Goal: Use online tool/utility: Utilize a website feature to perform a specific function

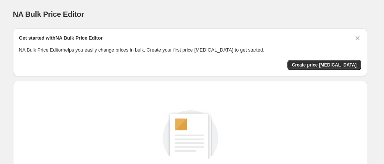
click at [121, 77] on div "Create a price [MEDICAL_DATA] to get started New price [MEDICAL_DATA]" at bounding box center [187, 155] width 360 height 160
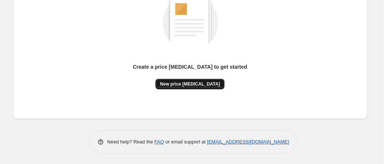
click at [188, 87] on button "New price [MEDICAL_DATA]" at bounding box center [190, 84] width 69 height 10
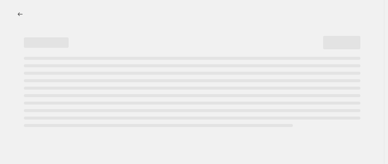
select select "percentage"
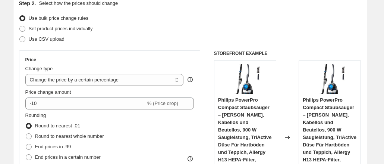
scroll to position [102, 0]
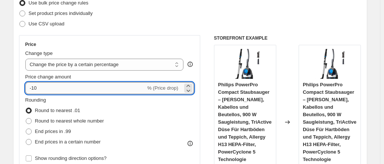
click at [88, 88] on input "-10" at bounding box center [85, 88] width 121 height 12
type input "-1"
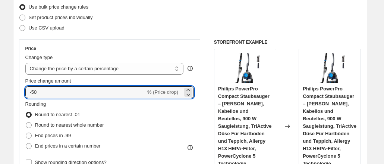
scroll to position [81, 0]
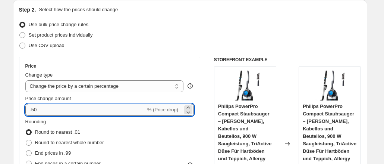
click at [94, 111] on input "-50" at bounding box center [85, 110] width 121 height 12
type input "-5"
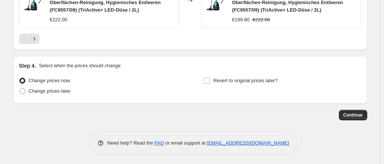
scroll to position [704, 0]
type input "-35"
drag, startPoint x: 77, startPoint y: 129, endPoint x: 207, endPoint y: 97, distance: 134.3
click at [352, 113] on span "Continue" at bounding box center [353, 115] width 19 height 6
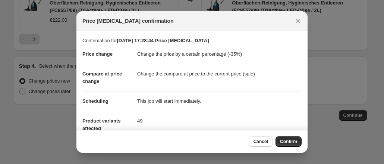
click at [43, 106] on div at bounding box center [192, 82] width 384 height 164
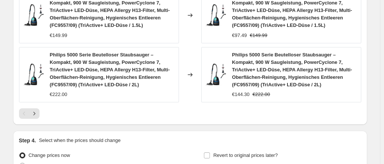
scroll to position [704, 0]
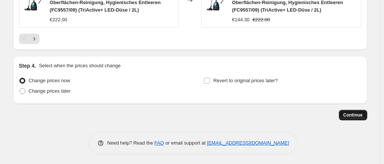
click at [364, 110] on button "Continue" at bounding box center [353, 115] width 28 height 10
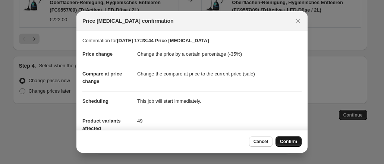
click at [286, 143] on span "Confirm" at bounding box center [288, 141] width 17 height 6
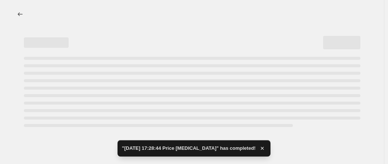
select select "percentage"
